Goal: Transaction & Acquisition: Subscribe to service/newsletter

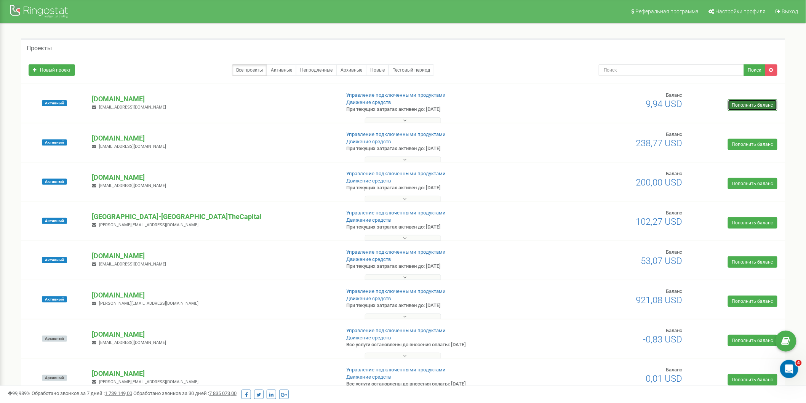
click at [760, 102] on link "Пополнить баланс" at bounding box center [752, 104] width 49 height 11
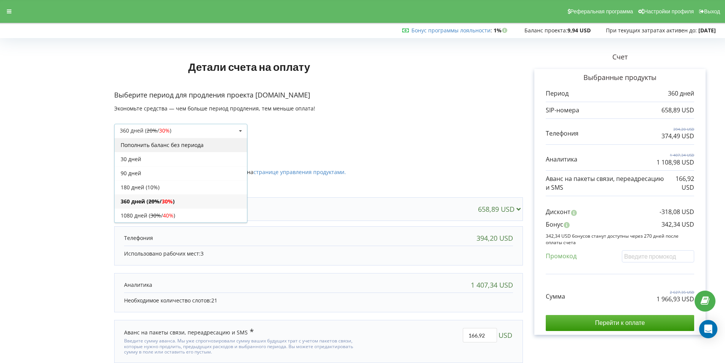
click at [171, 147] on div "Пополнить баланс без периода" at bounding box center [181, 145] width 132 height 14
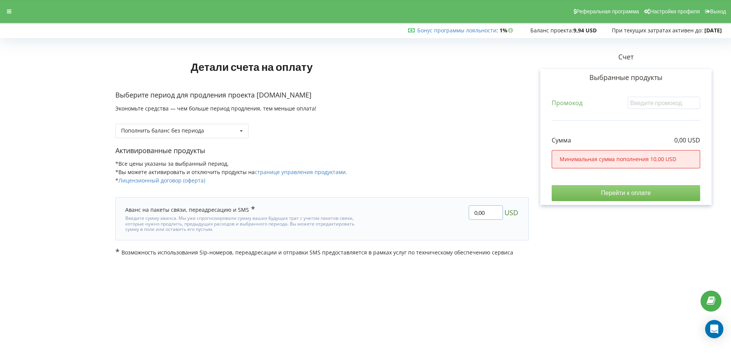
click at [488, 214] on input "0,00" at bounding box center [486, 212] width 34 height 14
drag, startPoint x: 488, startPoint y: 214, endPoint x: 474, endPoint y: 212, distance: 13.4
click at [474, 212] on input "0,00" at bounding box center [486, 212] width 34 height 14
type input "15"
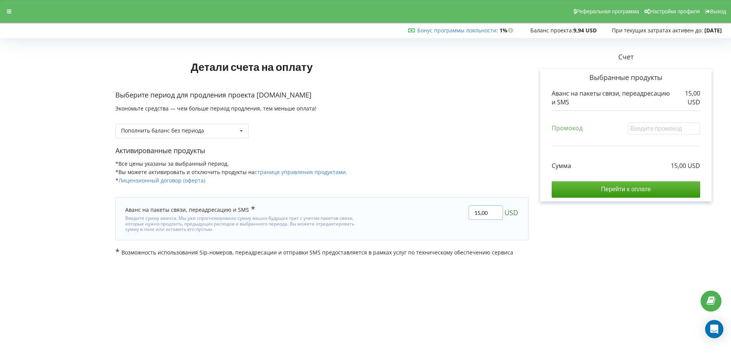
click at [482, 211] on input "15,00" at bounding box center [486, 212] width 34 height 14
type input "150"
click at [531, 158] on div "Детали счета на оплату Выберите период для продления проекта thecapitalPoland.c…" at bounding box center [365, 148] width 715 height 215
click at [621, 190] on input "Перейти к оплате" at bounding box center [626, 189] width 148 height 16
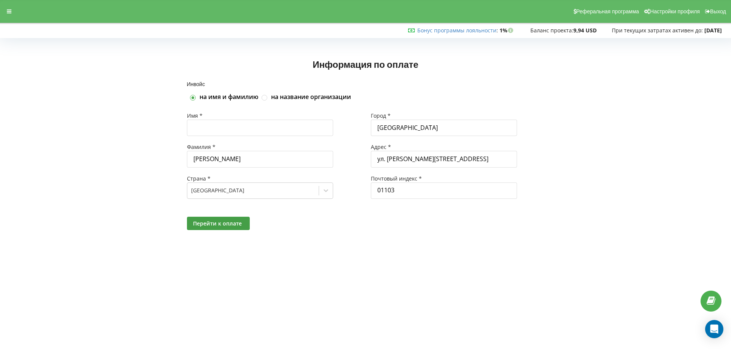
drag, startPoint x: 0, startPoint y: 0, endPoint x: 262, endPoint y: 124, distance: 289.3
click at [262, 124] on input "text" at bounding box center [260, 128] width 146 height 16
type input "Андрій"
click at [209, 157] on input "Колесніченко" at bounding box center [260, 159] width 146 height 16
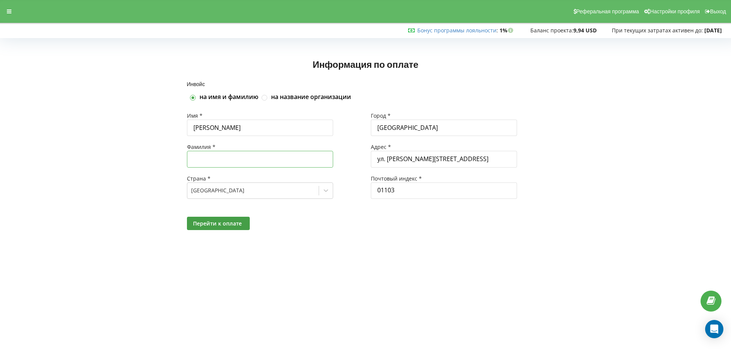
click at [217, 158] on input "text" at bounding box center [260, 159] width 146 height 16
type input "Сорочинський"
click at [230, 221] on span "Перейти к оплате" at bounding box center [217, 223] width 49 height 7
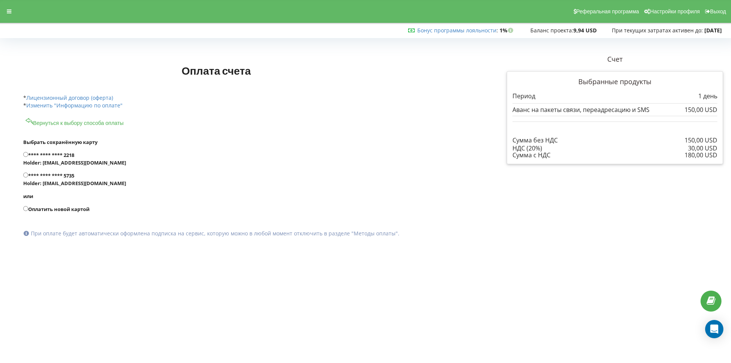
click at [26, 174] on input "**** **** **** 5735 Holder: lera.sergeevna2910@gmail.com" at bounding box center [25, 174] width 5 height 5
radio input "true"
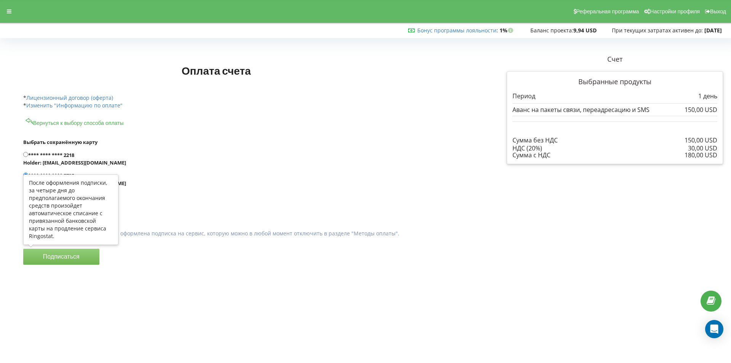
click at [57, 254] on button "Подписаться" at bounding box center [61, 257] width 76 height 16
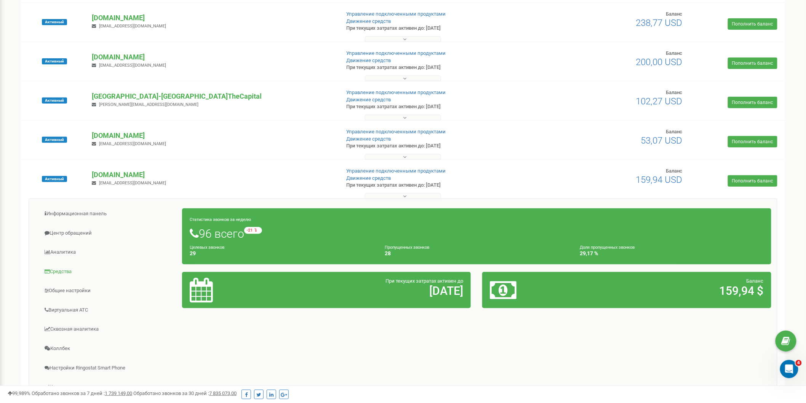
scroll to position [85, 0]
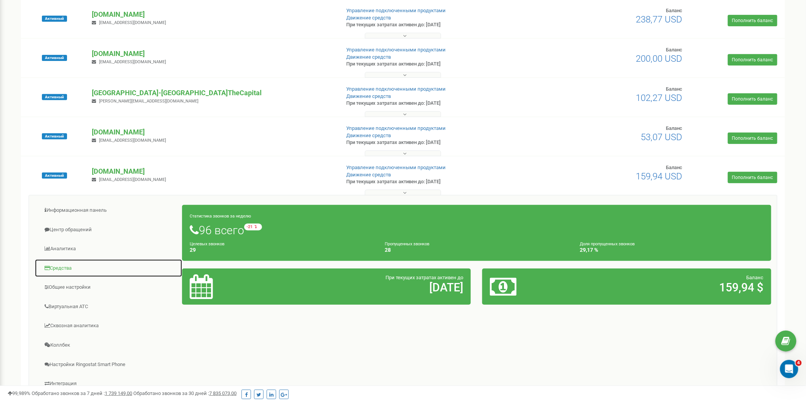
click at [67, 269] on link "Средства" at bounding box center [109, 268] width 148 height 19
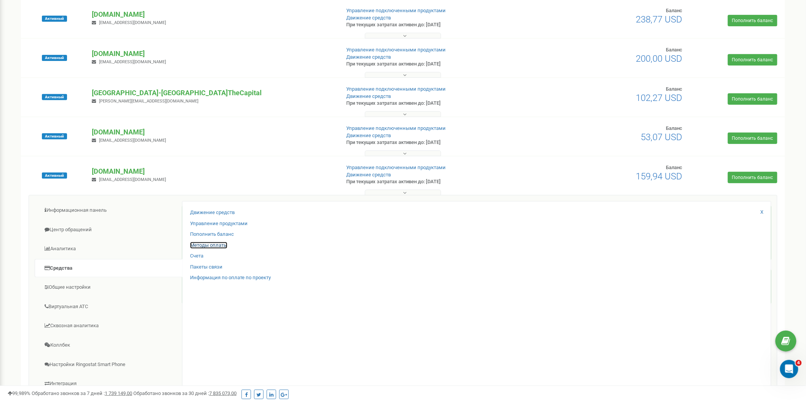
click at [222, 243] on link "Методы оплаты" at bounding box center [208, 245] width 37 height 7
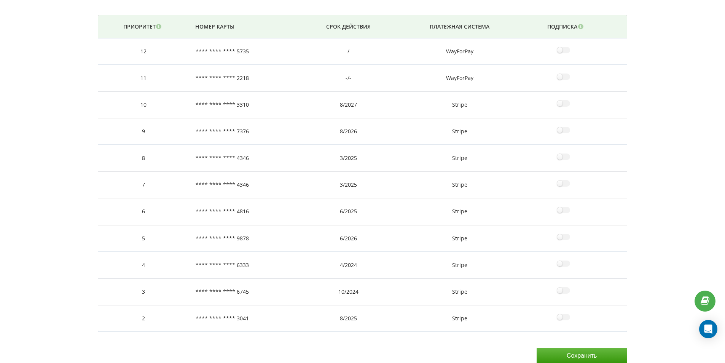
scroll to position [104, 0]
